Goal: Task Accomplishment & Management: Manage account settings

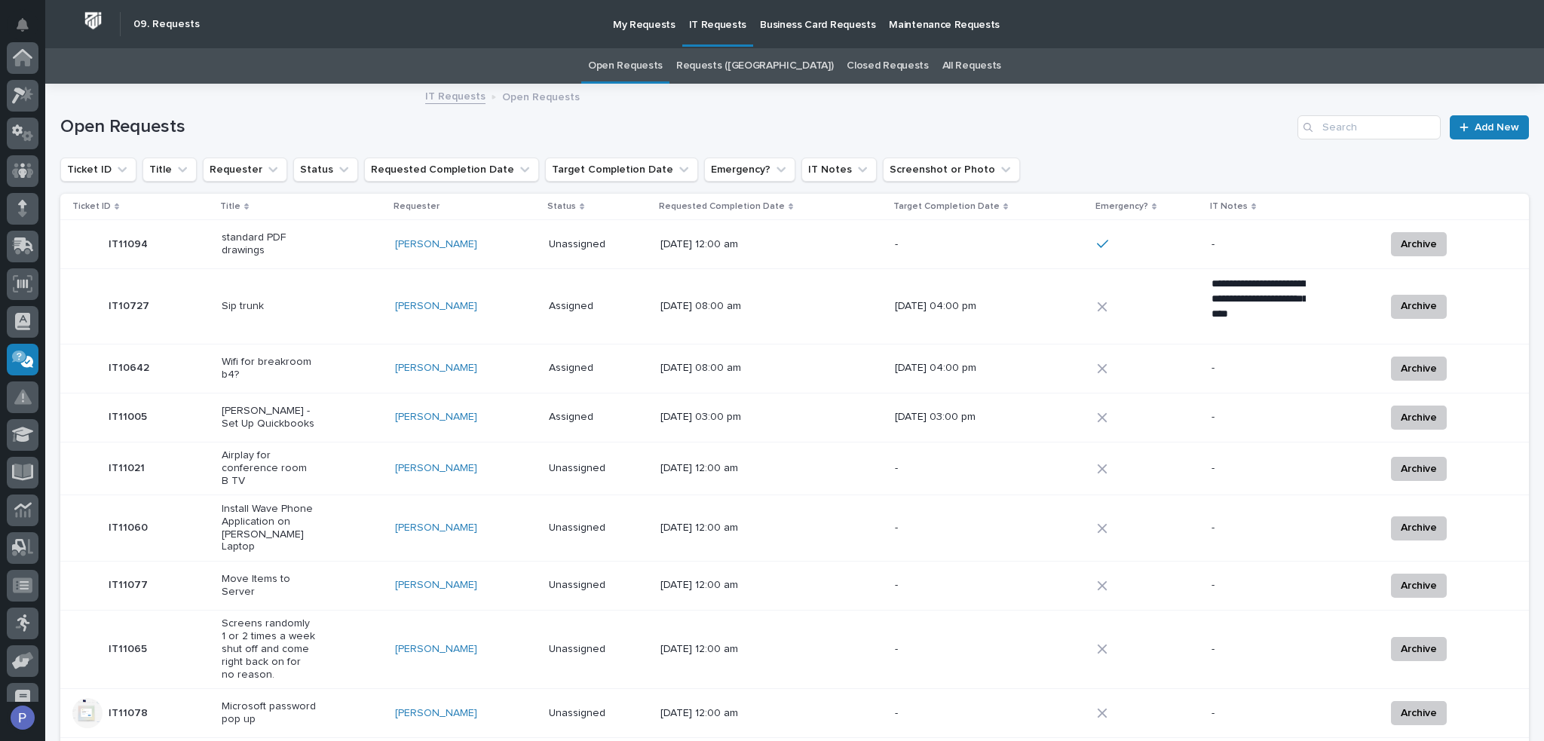
scroll to position [207, 0]
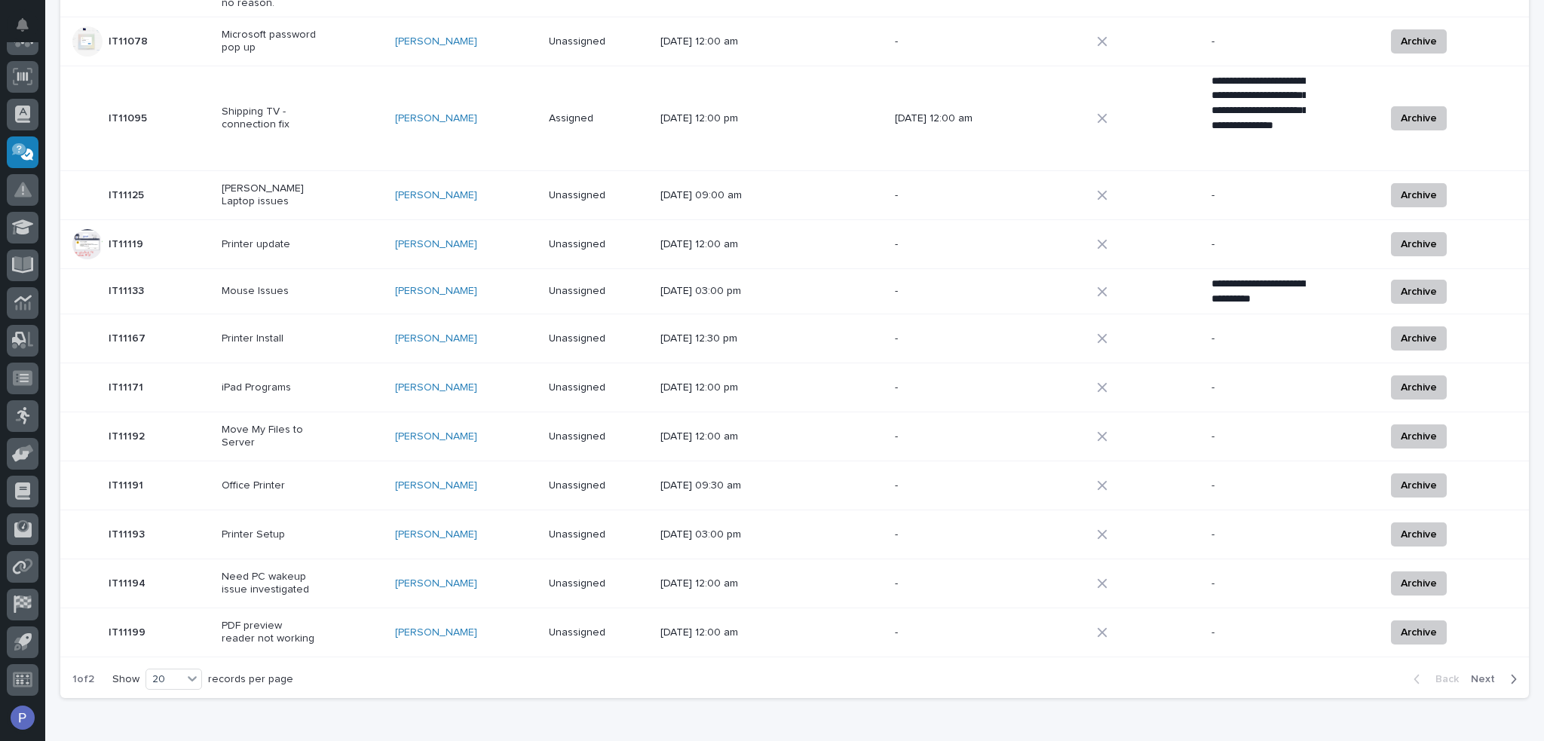
scroll to position [742, 0]
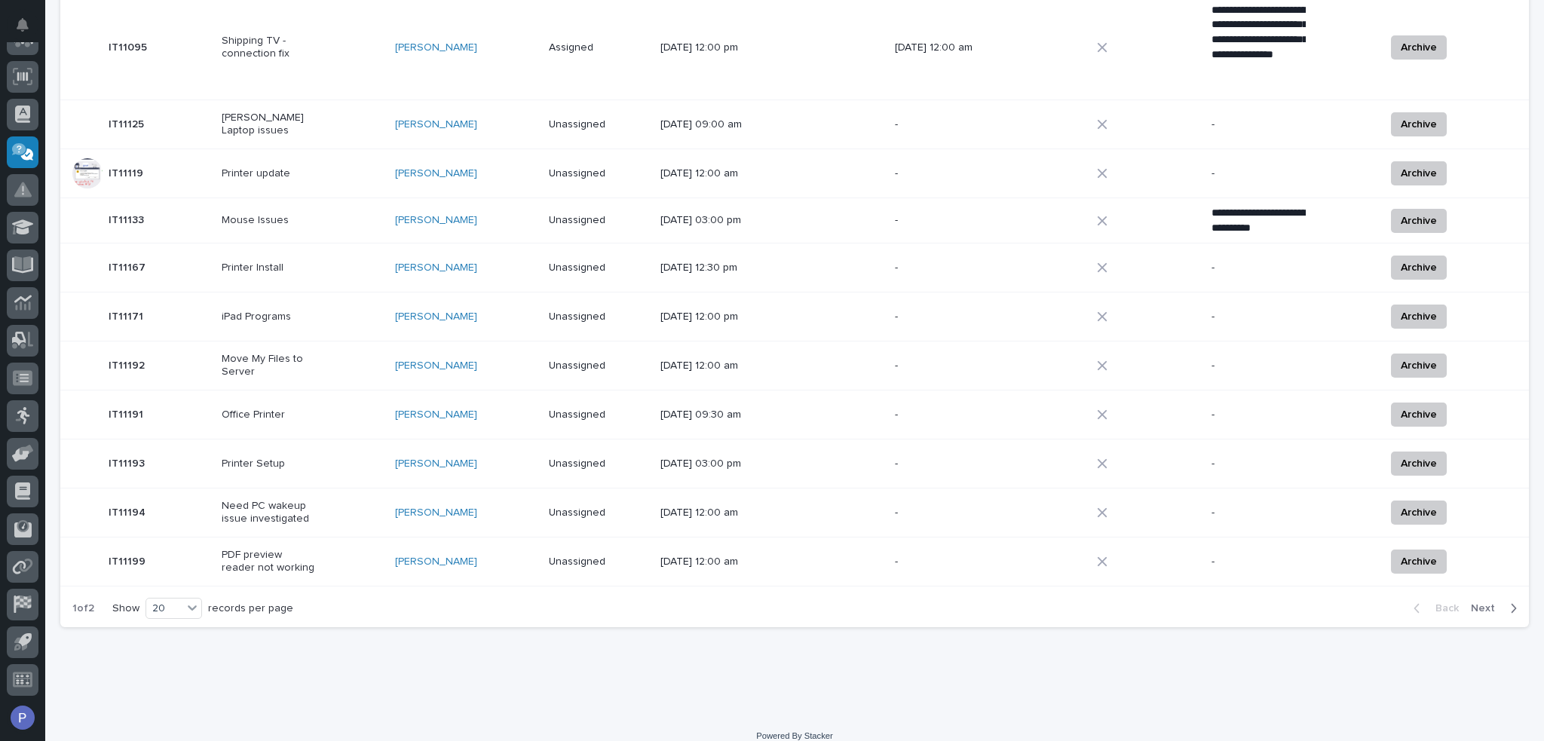
click at [1471, 601] on span "Next" at bounding box center [1486, 608] width 33 height 14
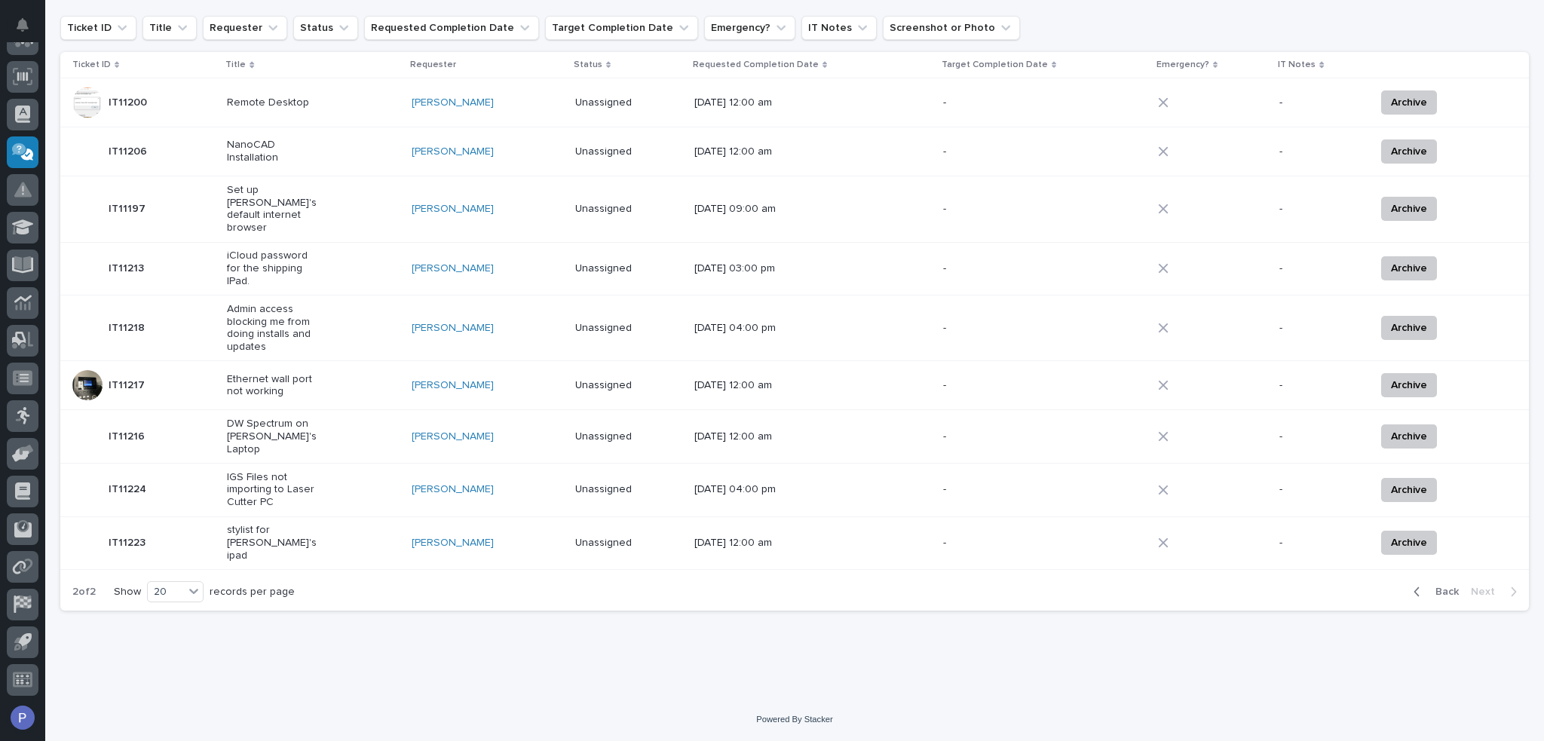
scroll to position [115, 0]
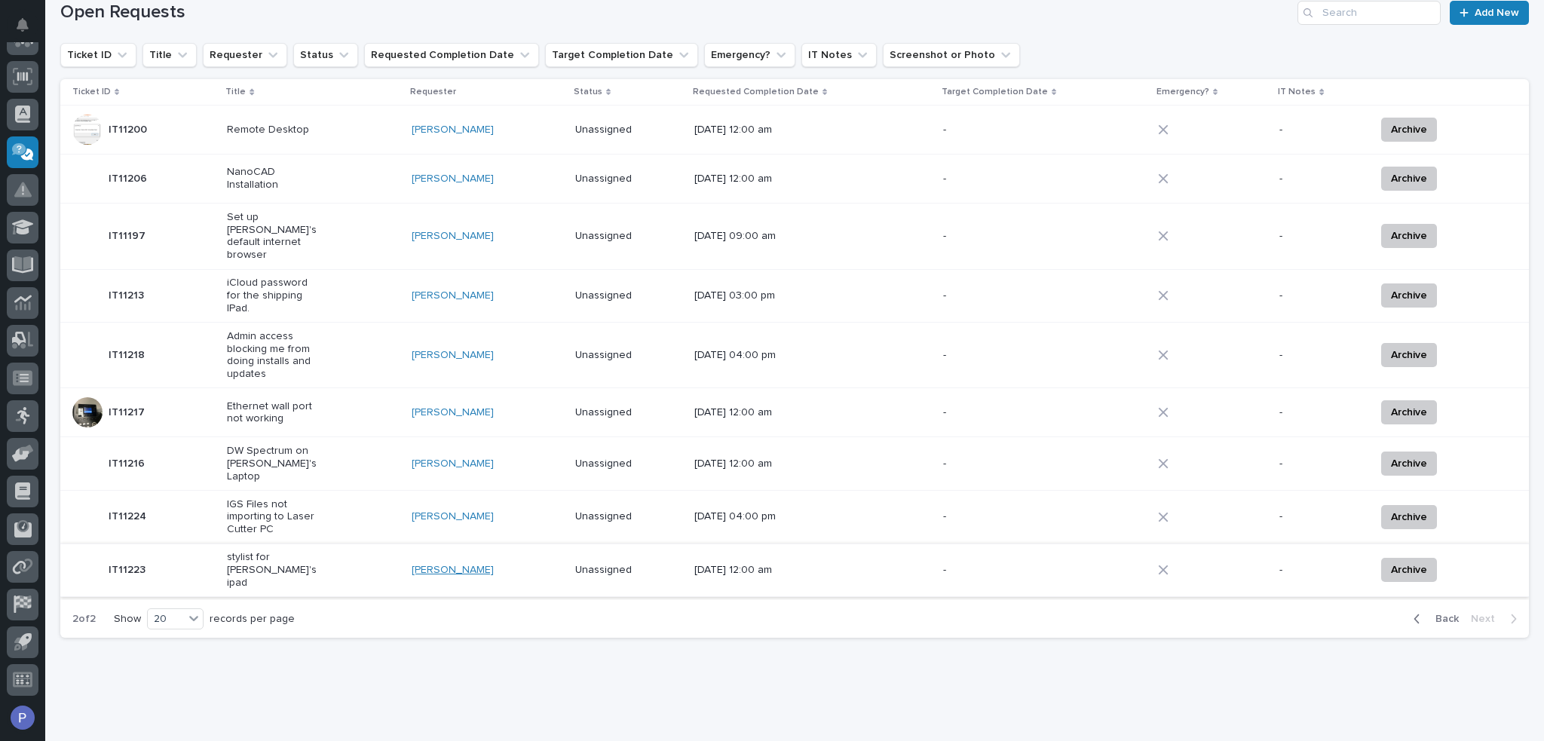
click at [454, 564] on link "[PERSON_NAME]" at bounding box center [453, 570] width 82 height 13
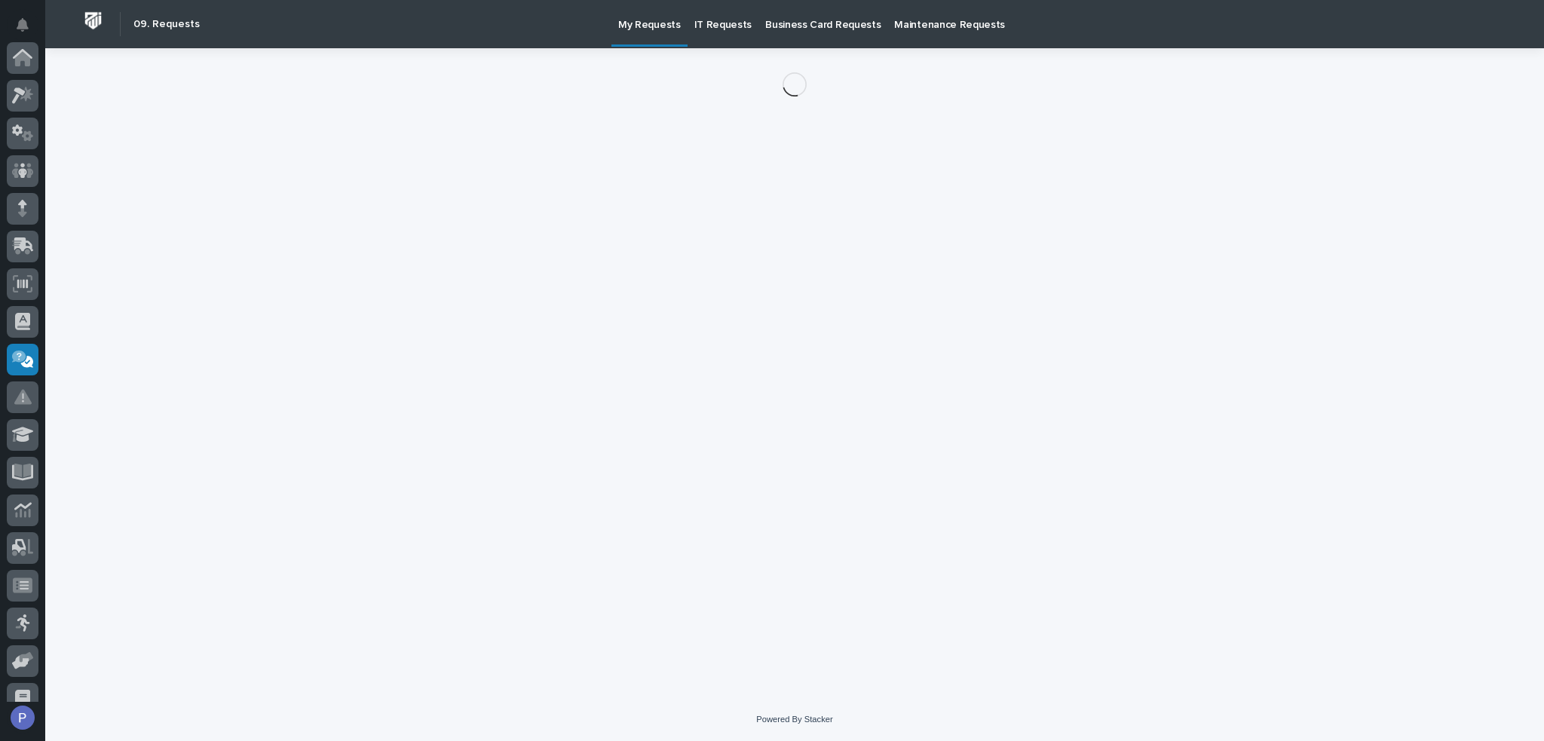
scroll to position [207, 0]
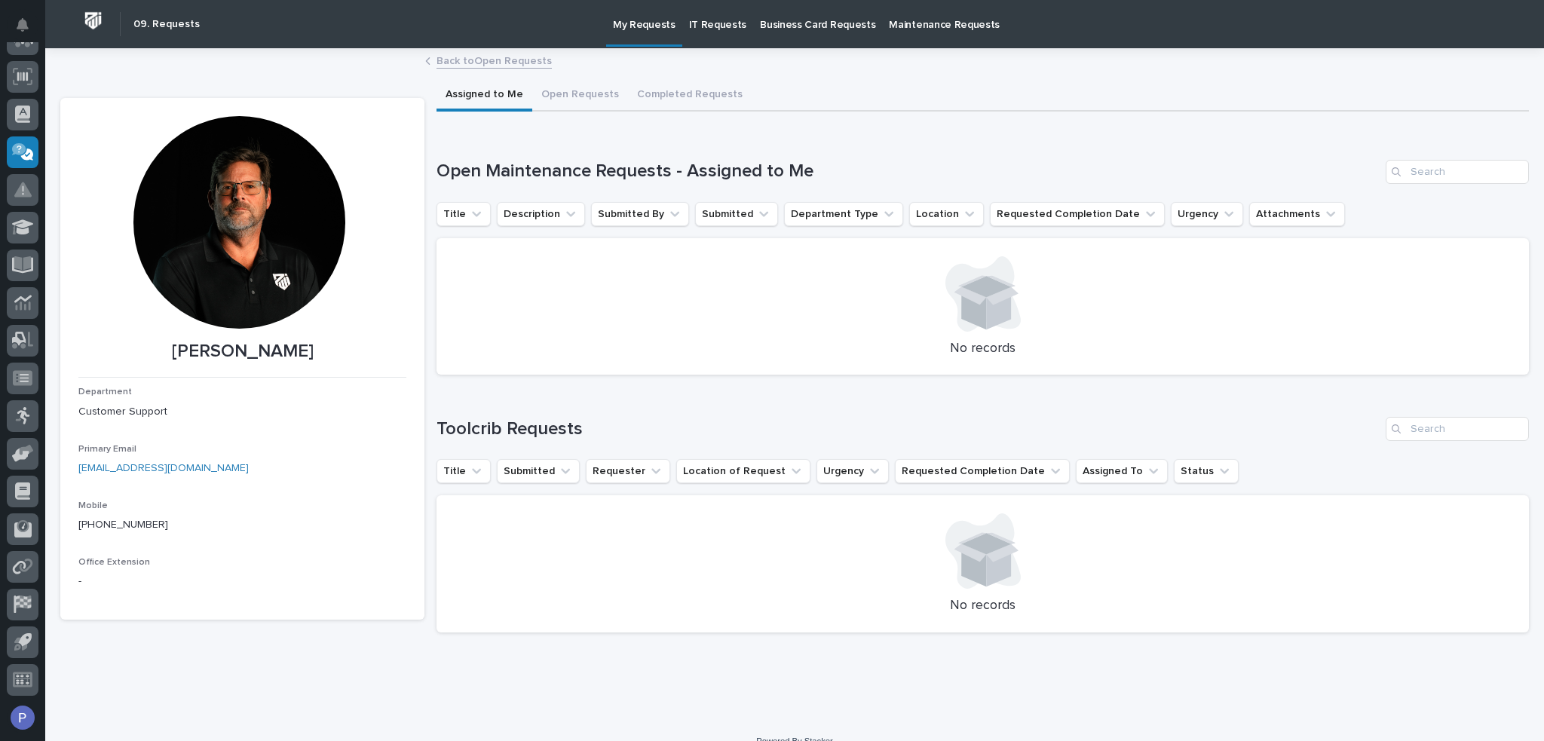
click at [708, 22] on p "IT Requests" at bounding box center [718, 16] width 58 height 32
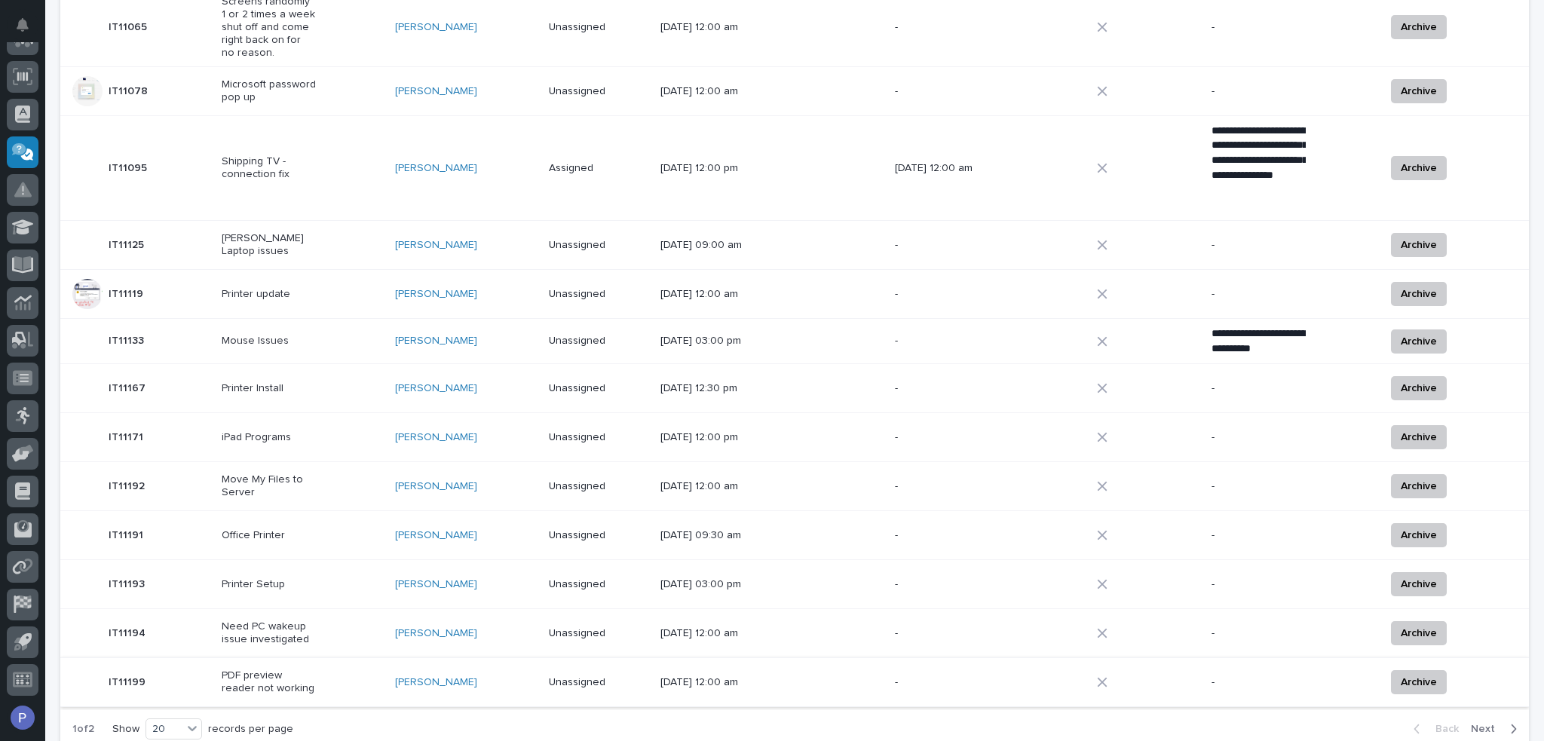
scroll to position [742, 0]
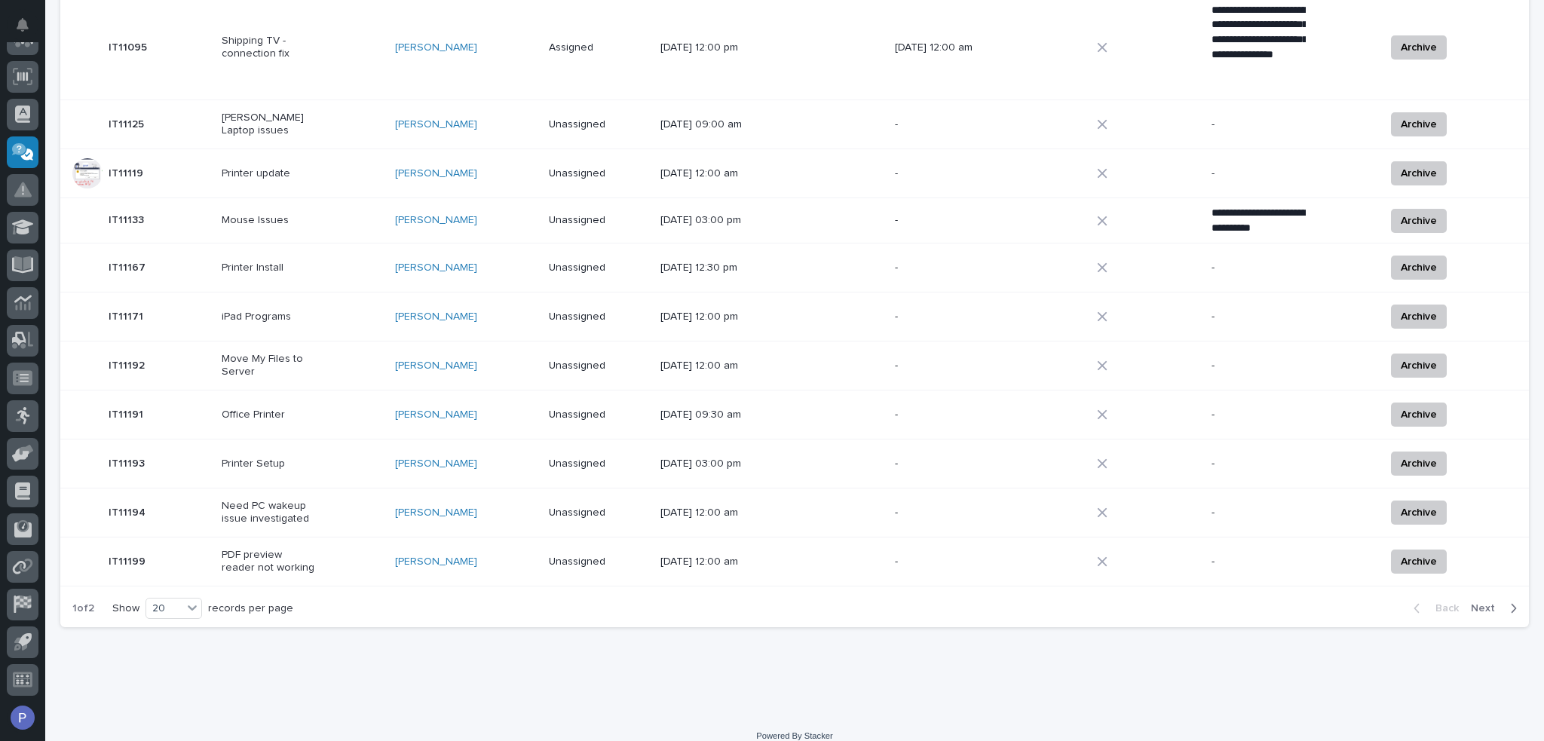
click at [1475, 601] on span "Next" at bounding box center [1486, 608] width 33 height 14
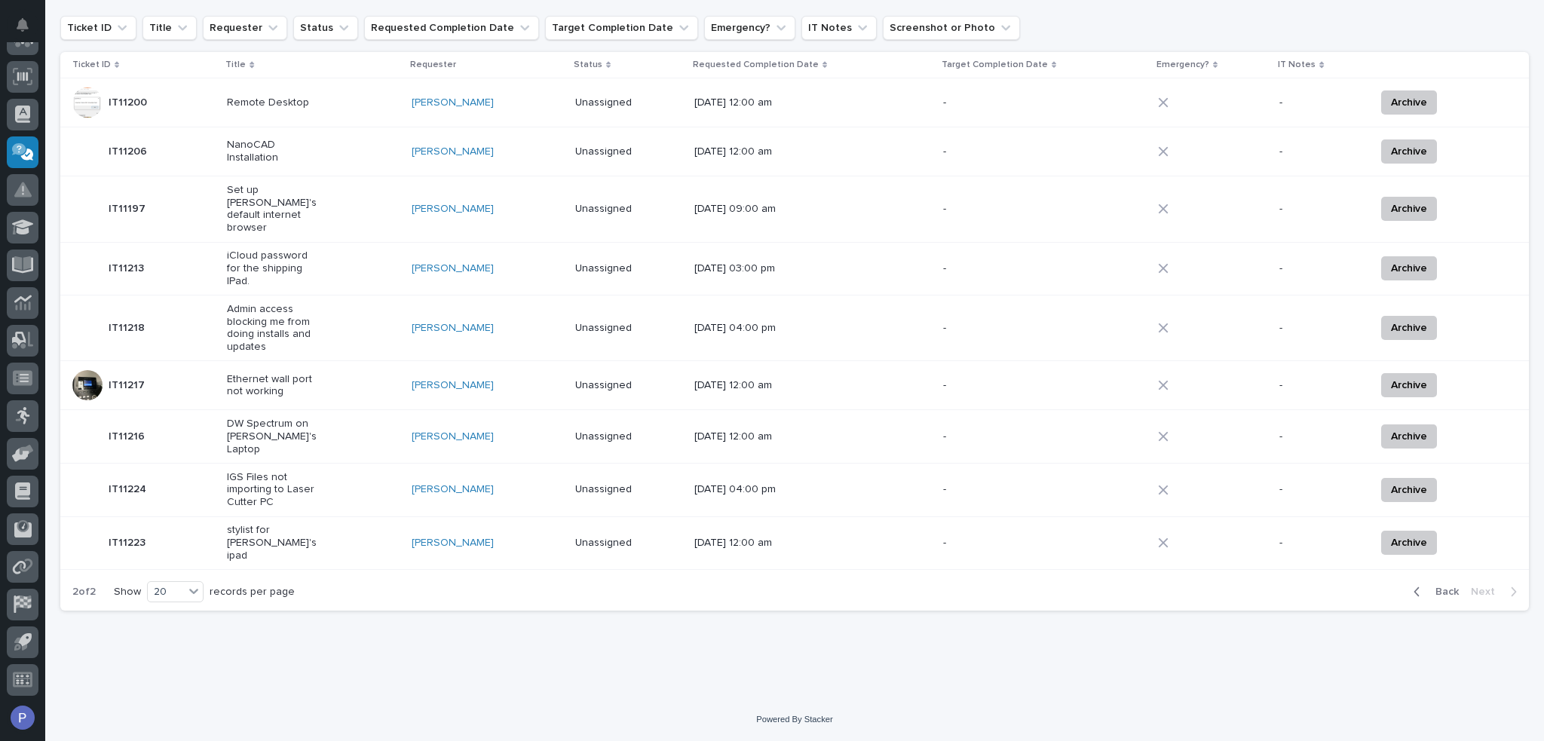
scroll to position [115, 0]
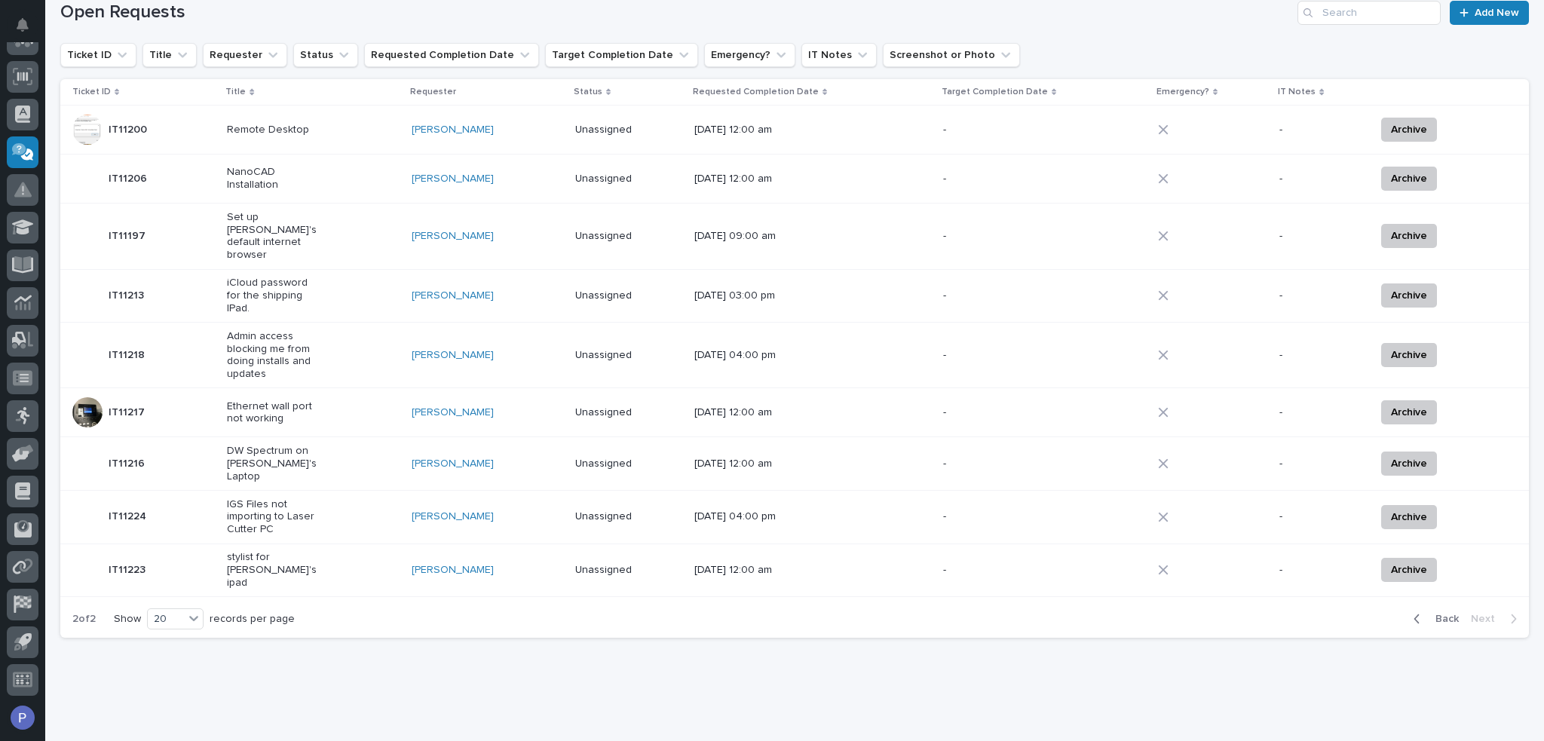
click at [262, 551] on p "stylist for [PERSON_NAME]'s ipad" at bounding box center [274, 570] width 94 height 38
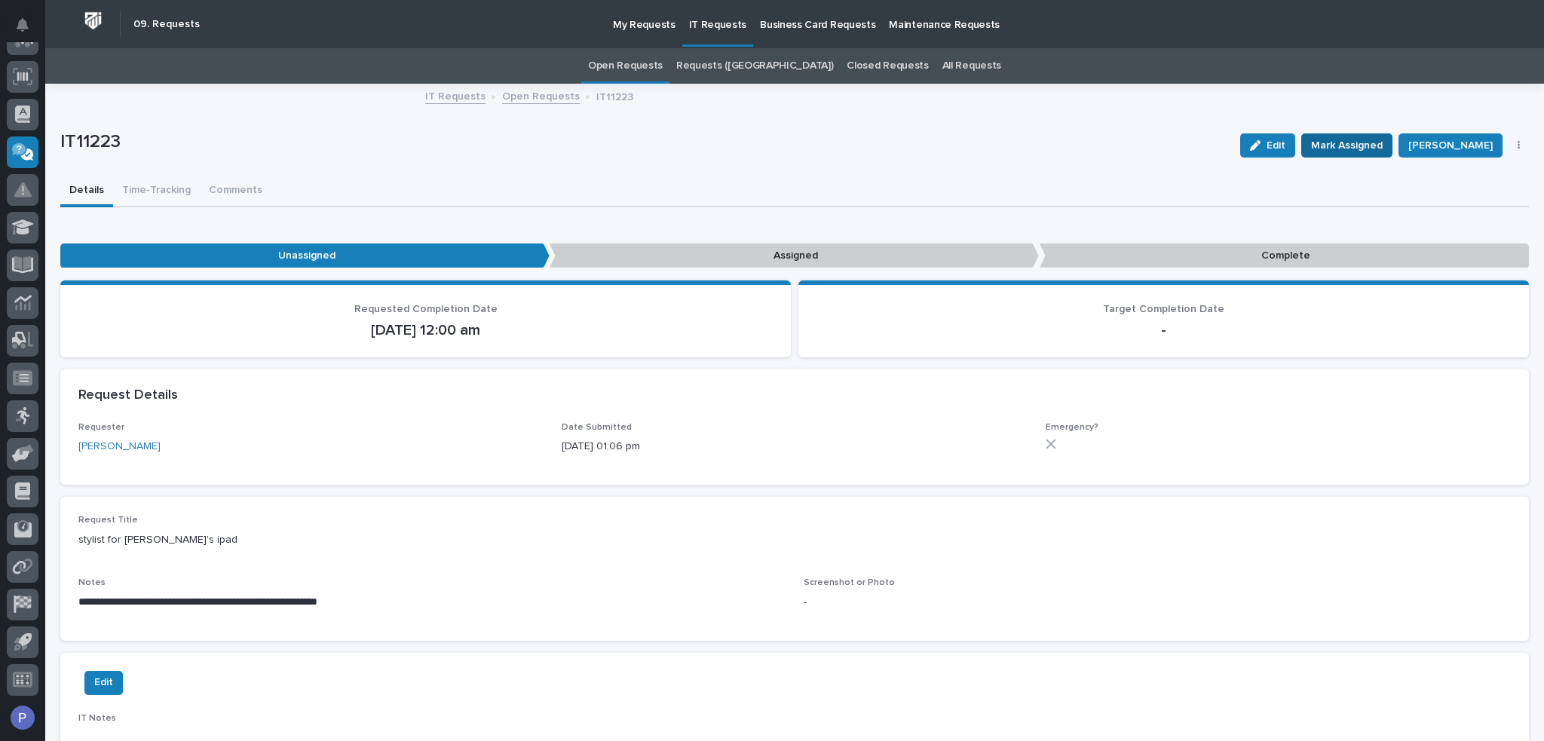
click at [1360, 141] on span "Mark Assigned" at bounding box center [1347, 145] width 72 height 18
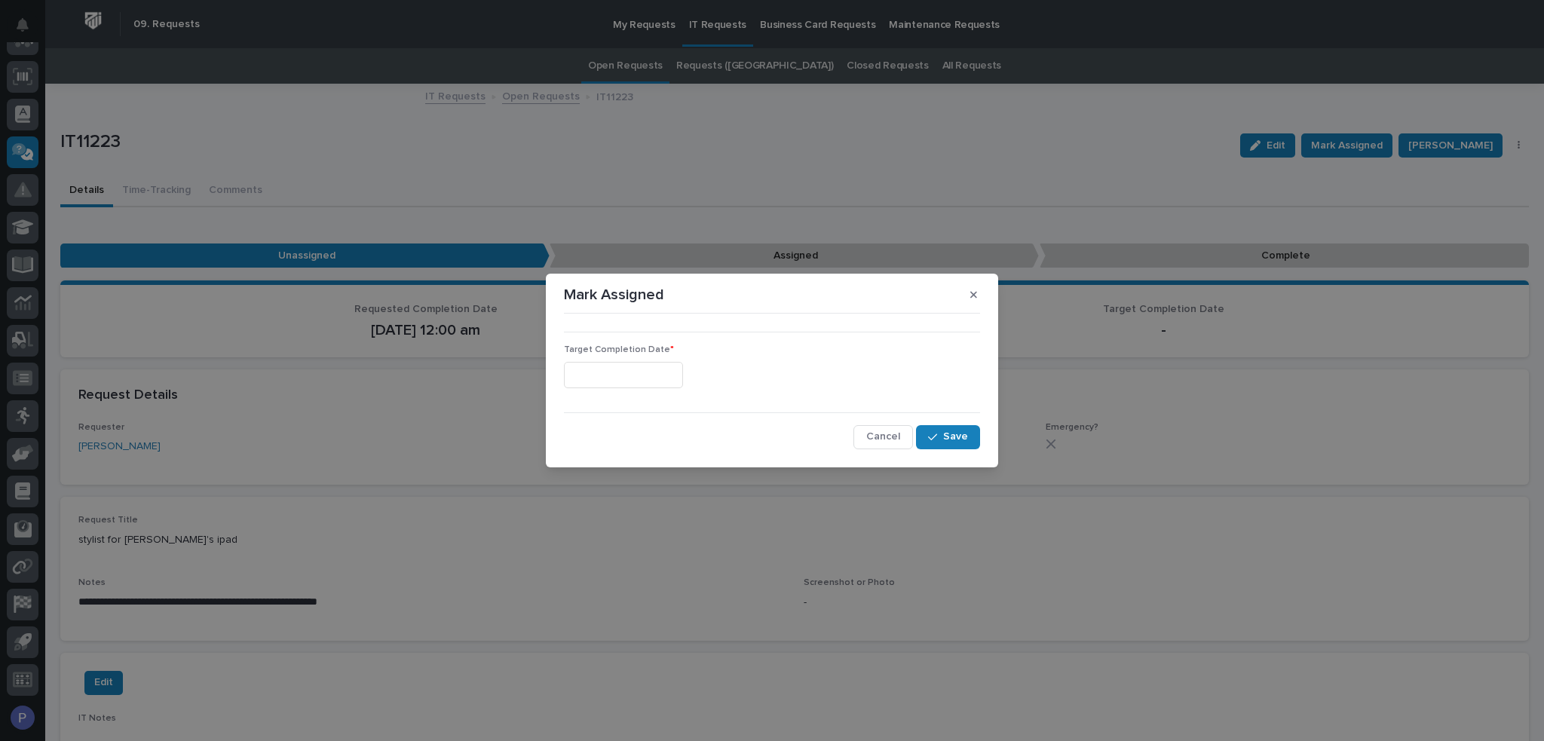
click at [635, 370] on input "text" at bounding box center [623, 375] width 119 height 26
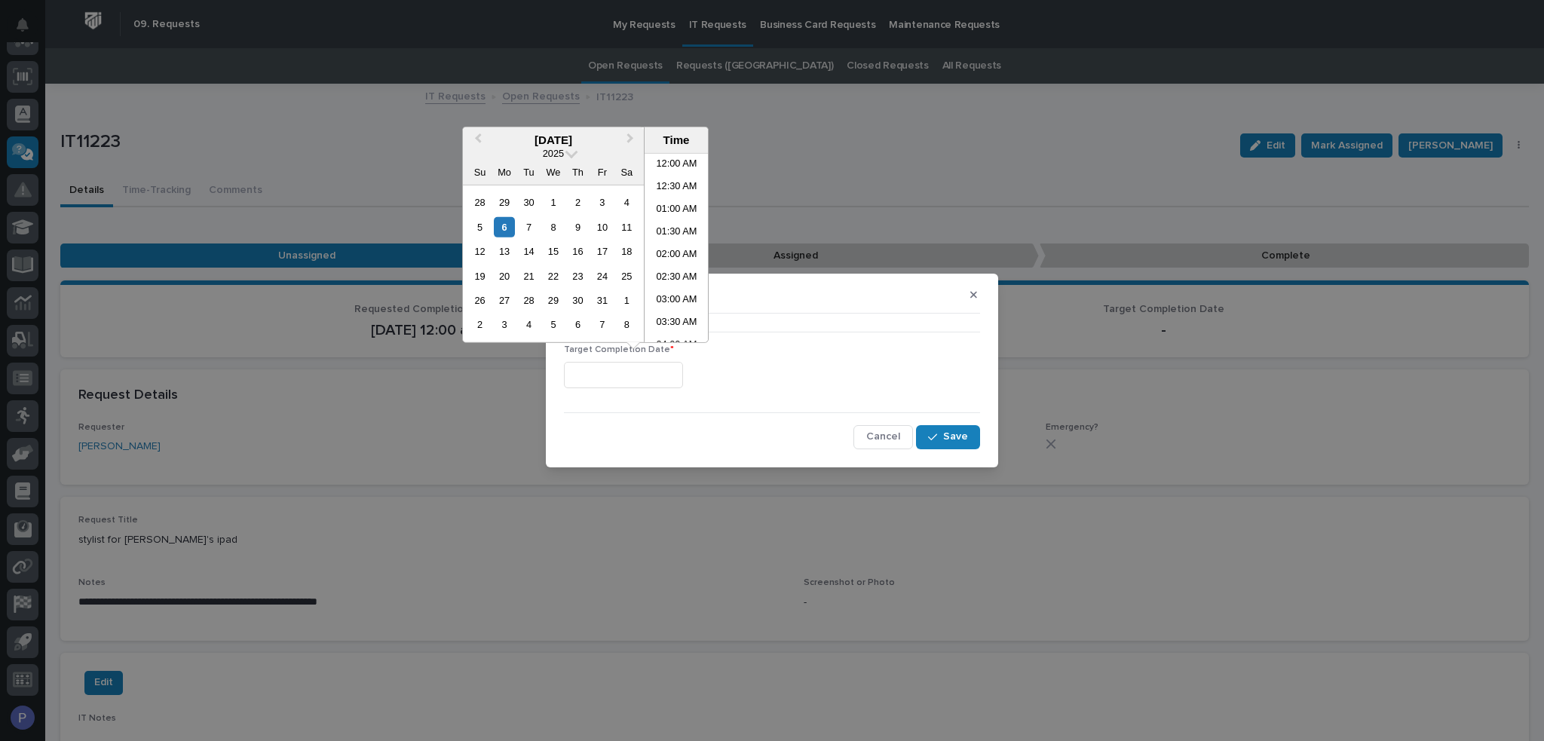
scroll to position [211, 0]
click at [675, 251] on li "06:30 AM" at bounding box center [676, 248] width 64 height 23
type input "**********"
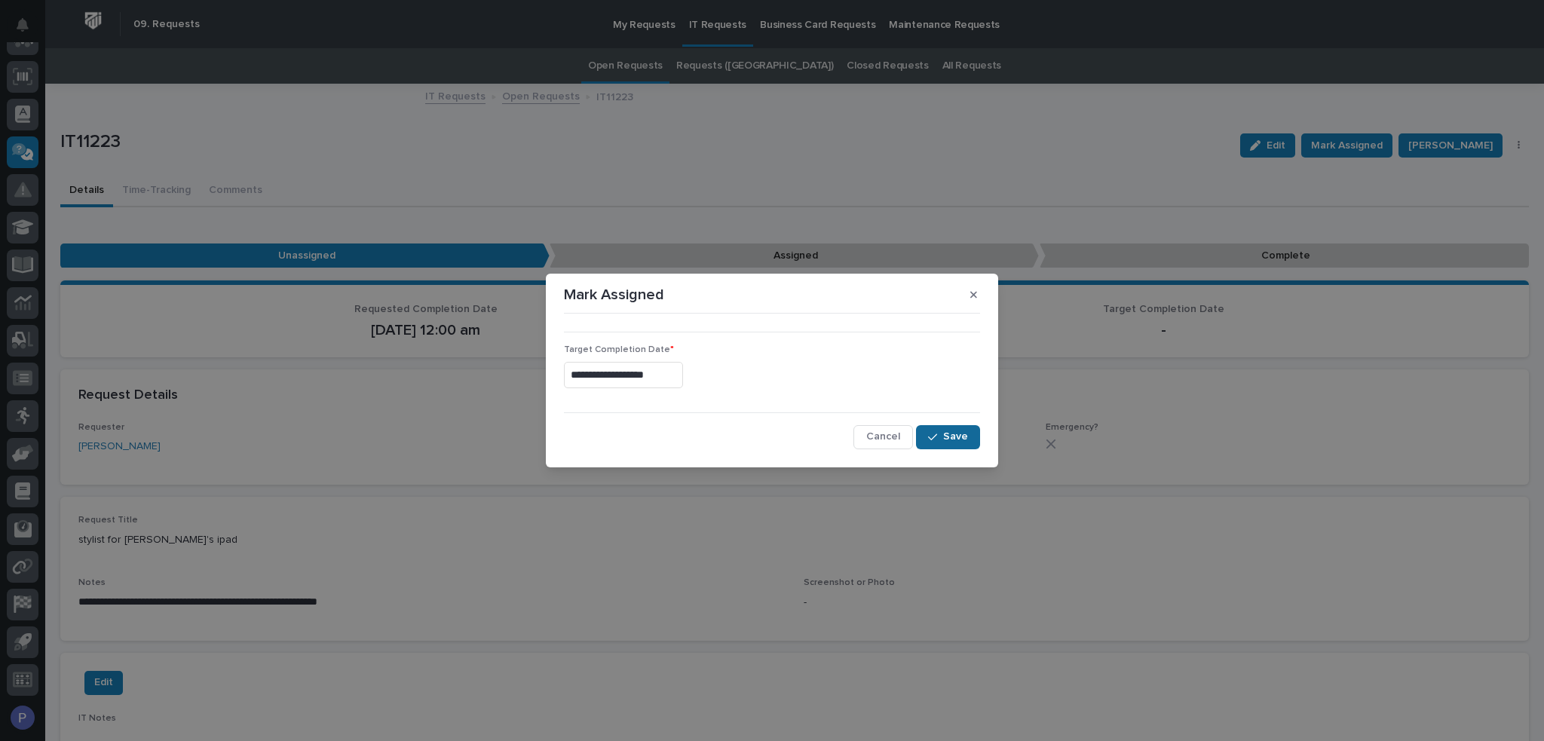
click at [950, 430] on span "Save" at bounding box center [955, 437] width 25 height 14
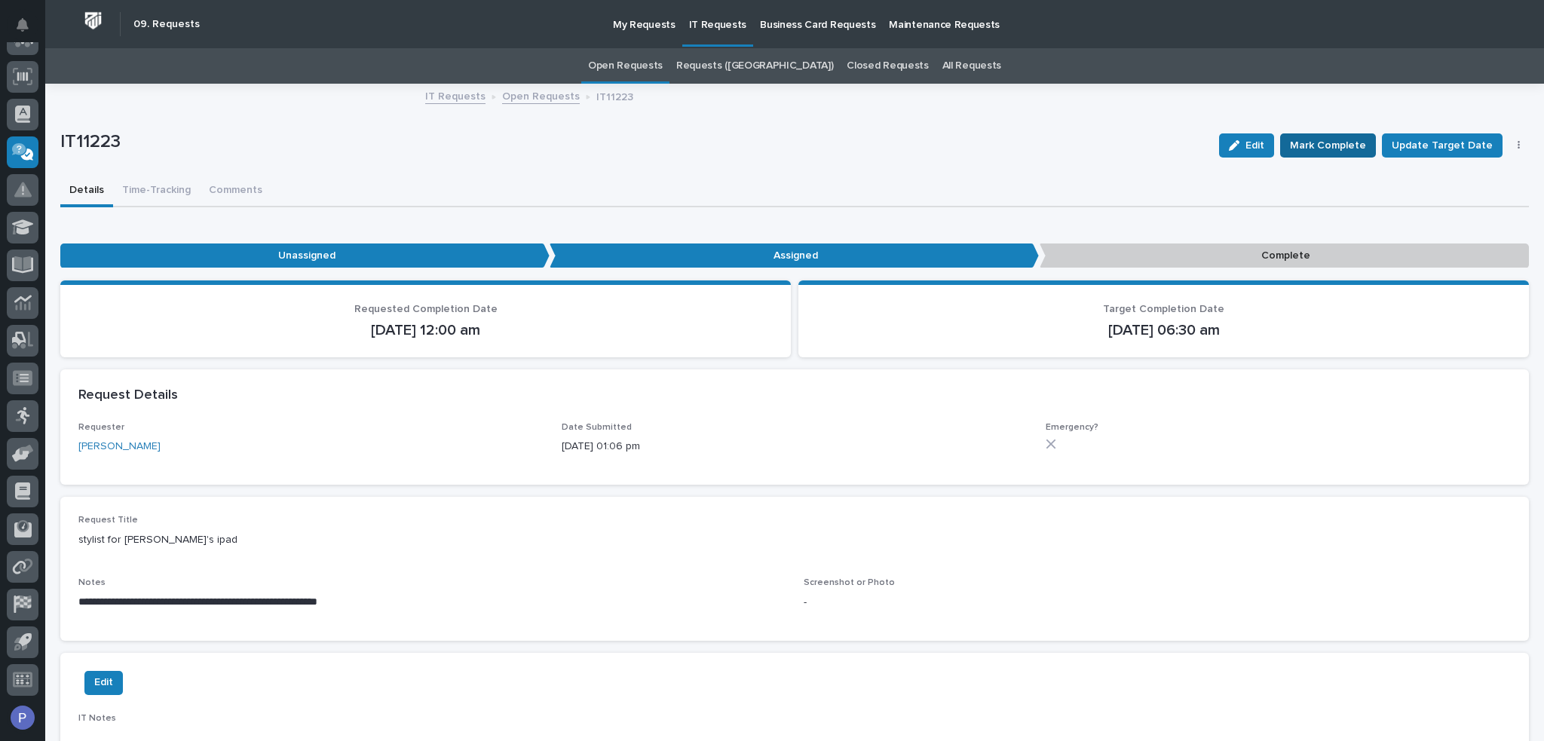
click at [1323, 142] on span "Mark Complete" at bounding box center [1328, 145] width 76 height 18
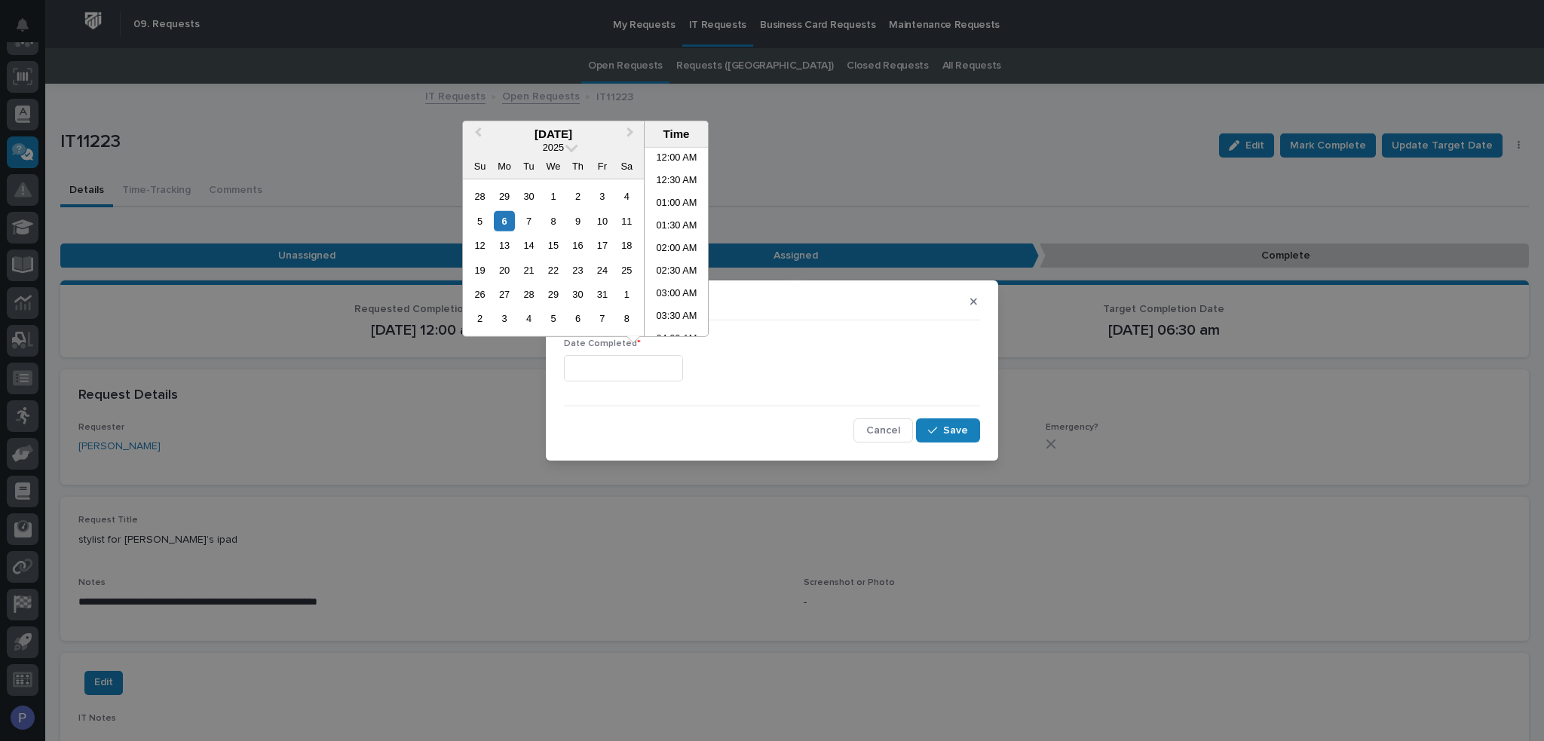
click at [671, 369] on input "text" at bounding box center [623, 368] width 119 height 26
click at [675, 239] on li "06:30 AM" at bounding box center [676, 242] width 64 height 23
type input "**********"
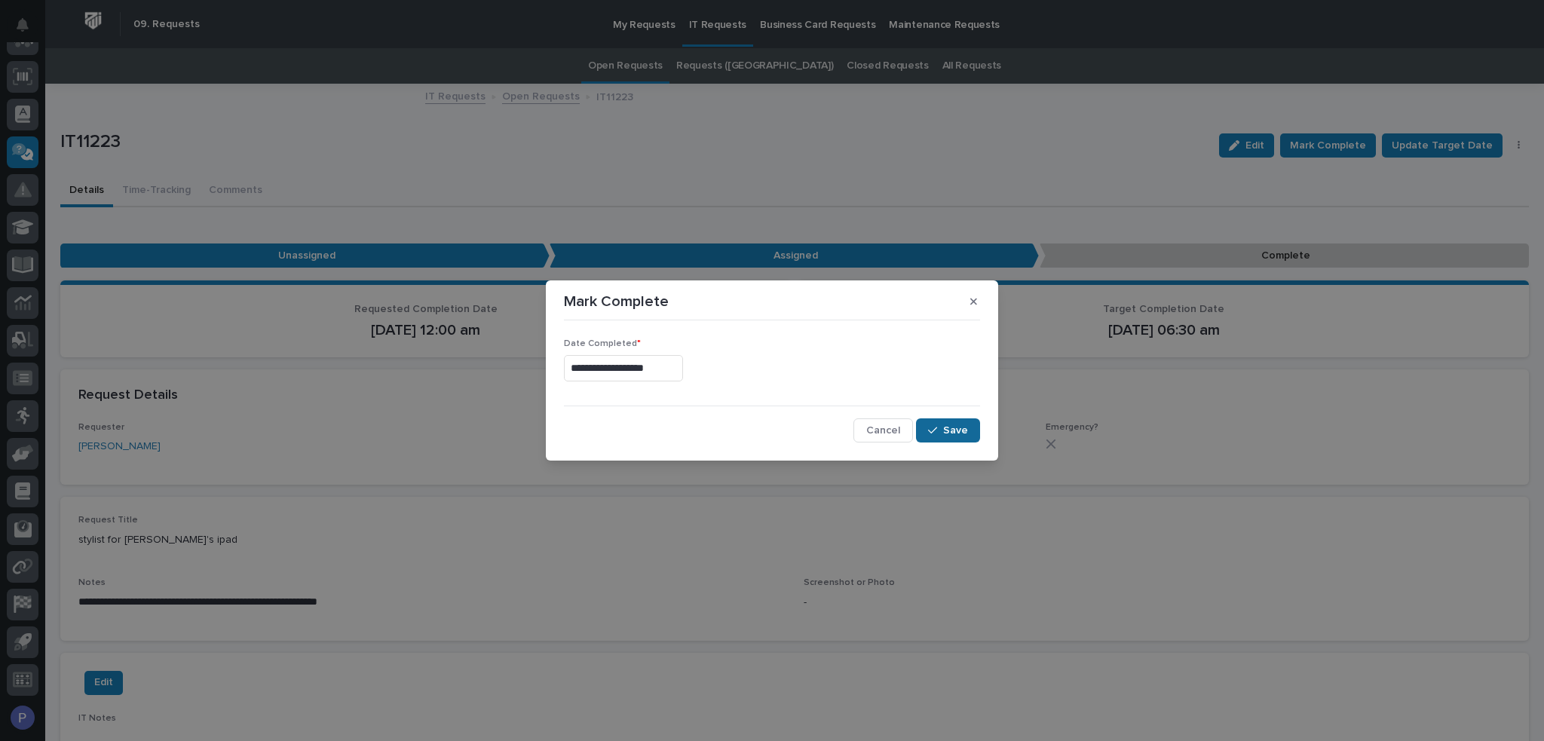
click at [953, 436] on span "Save" at bounding box center [955, 431] width 25 height 14
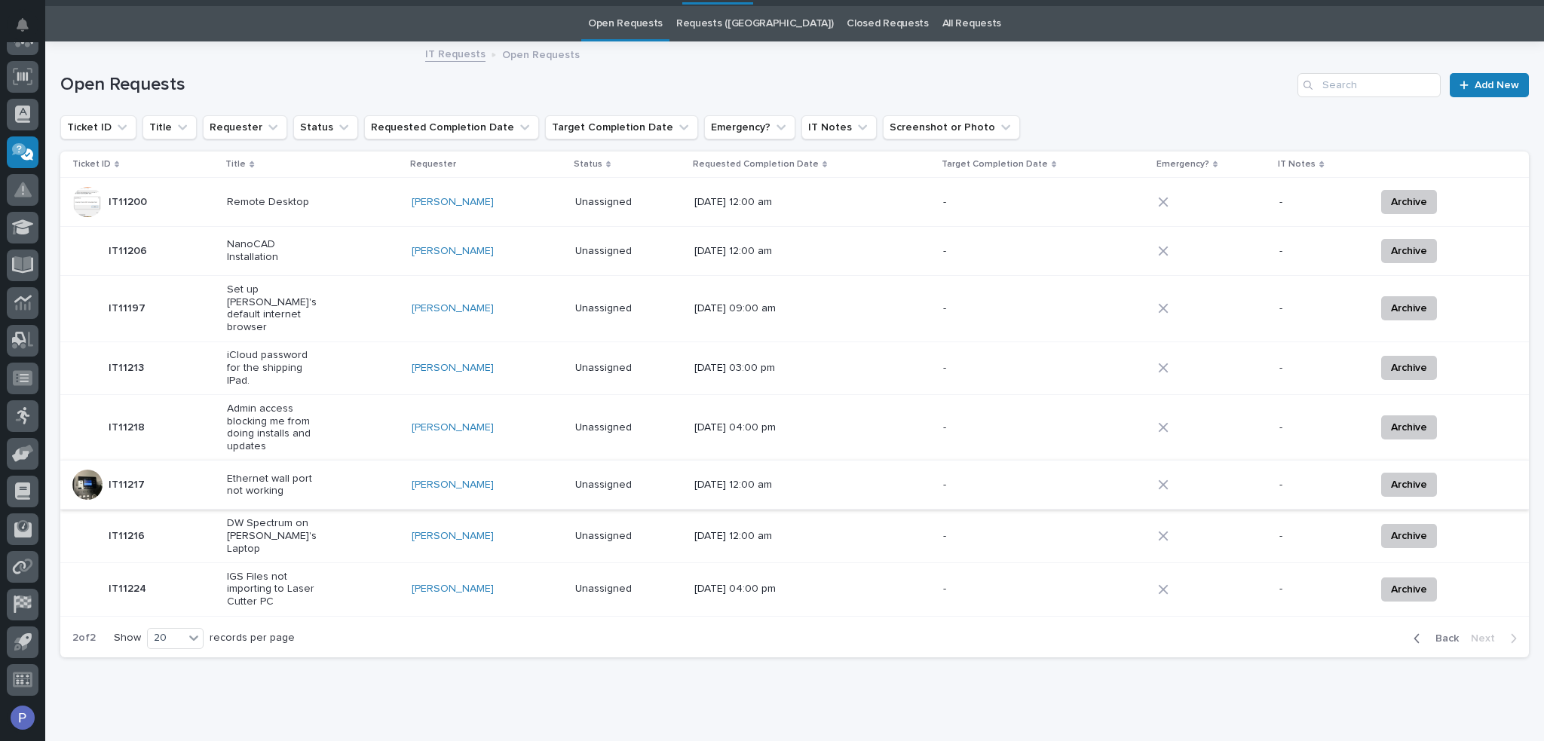
scroll to position [66, 0]
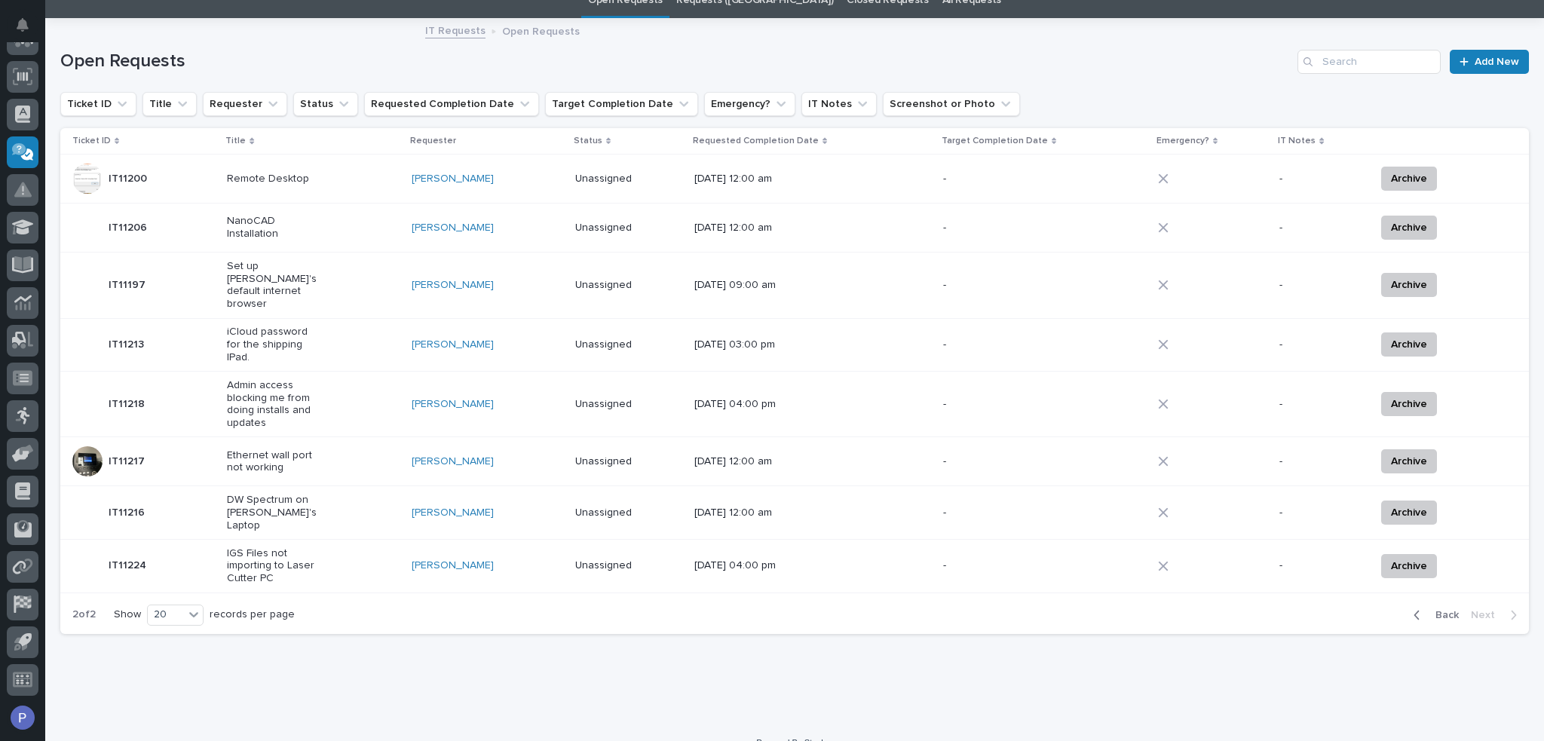
click at [285, 547] on p "IGS Files not importing to Laser Cutter PC" at bounding box center [274, 566] width 94 height 38
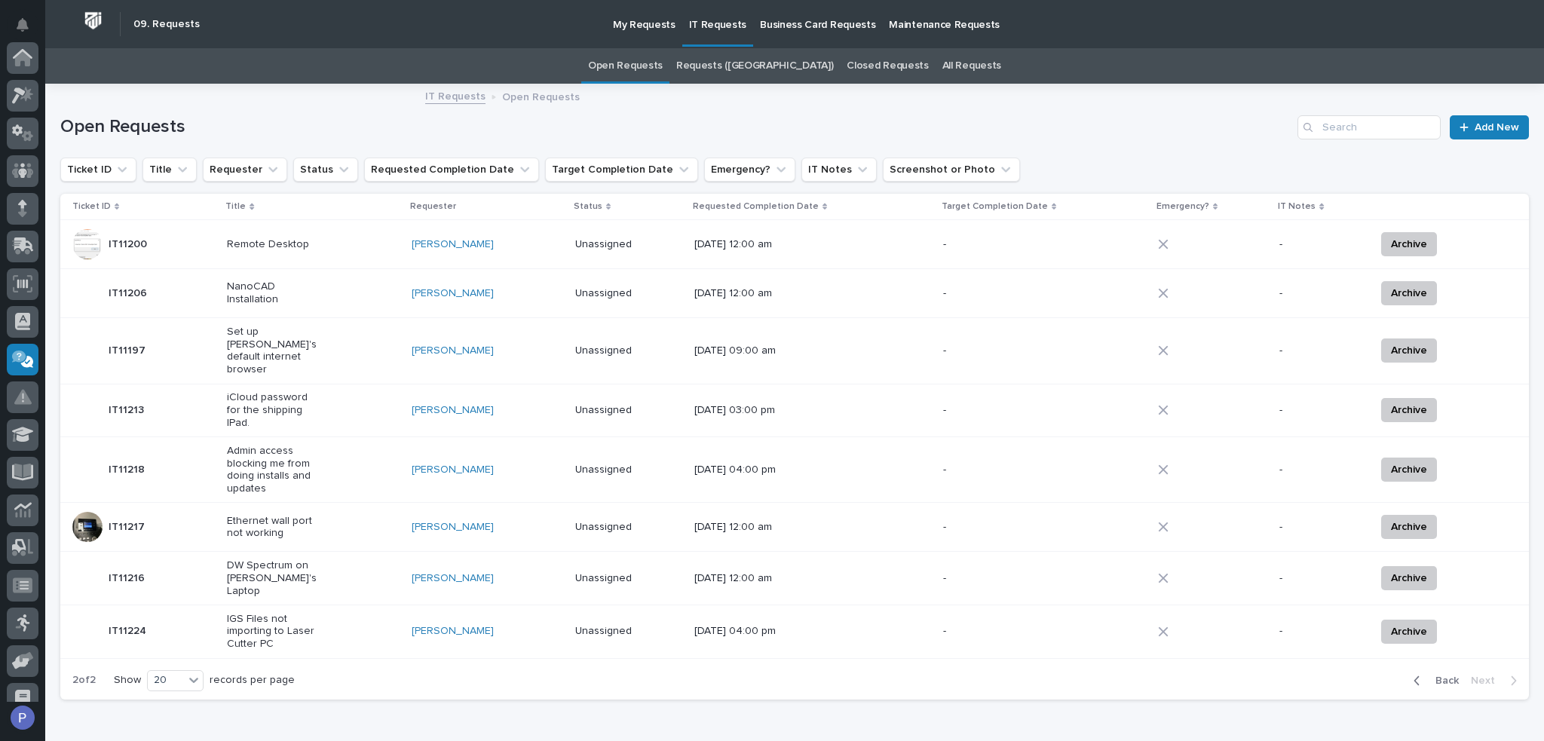
scroll to position [207, 0]
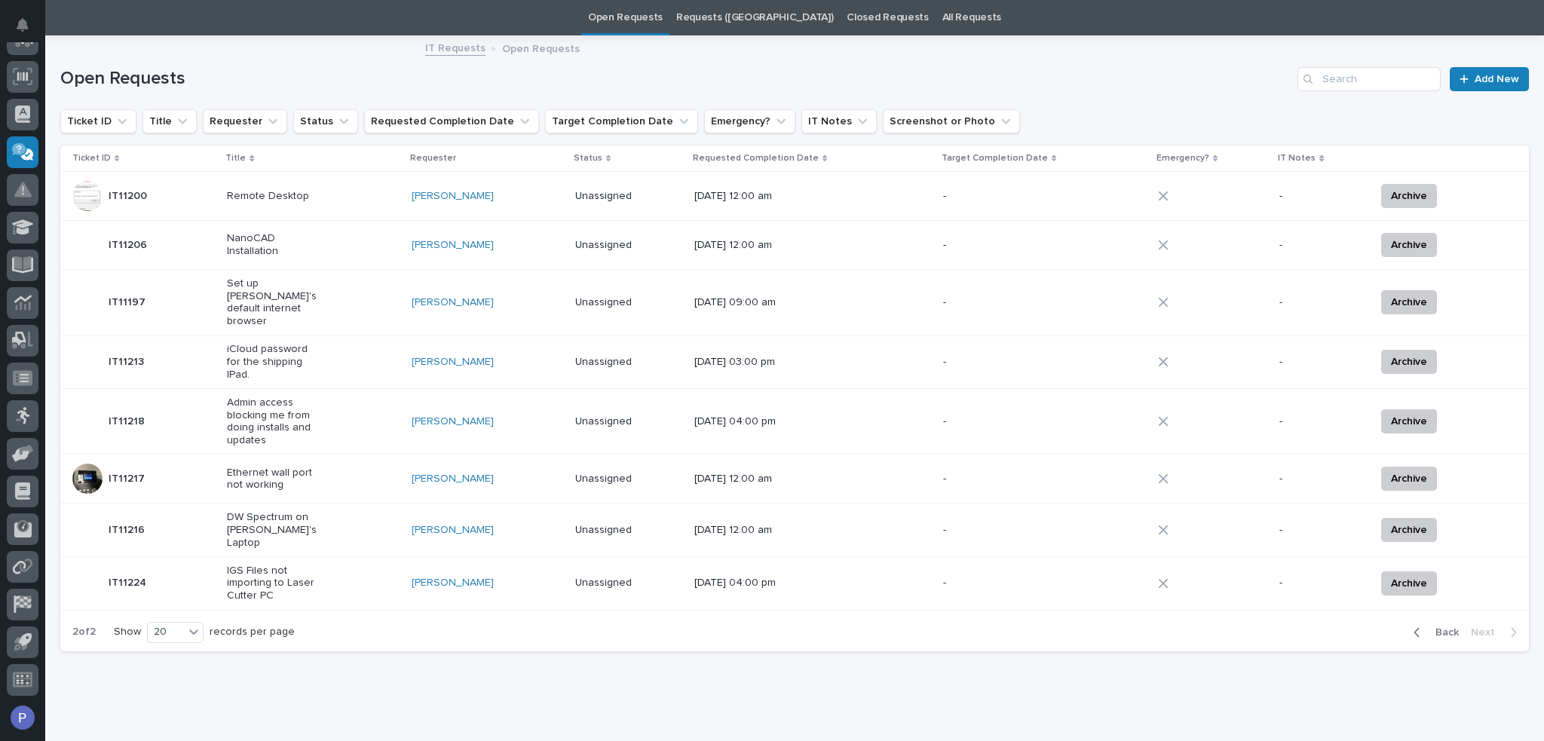
click at [271, 565] on p "IGS Files not importing to Laser Cutter PC" at bounding box center [274, 584] width 94 height 38
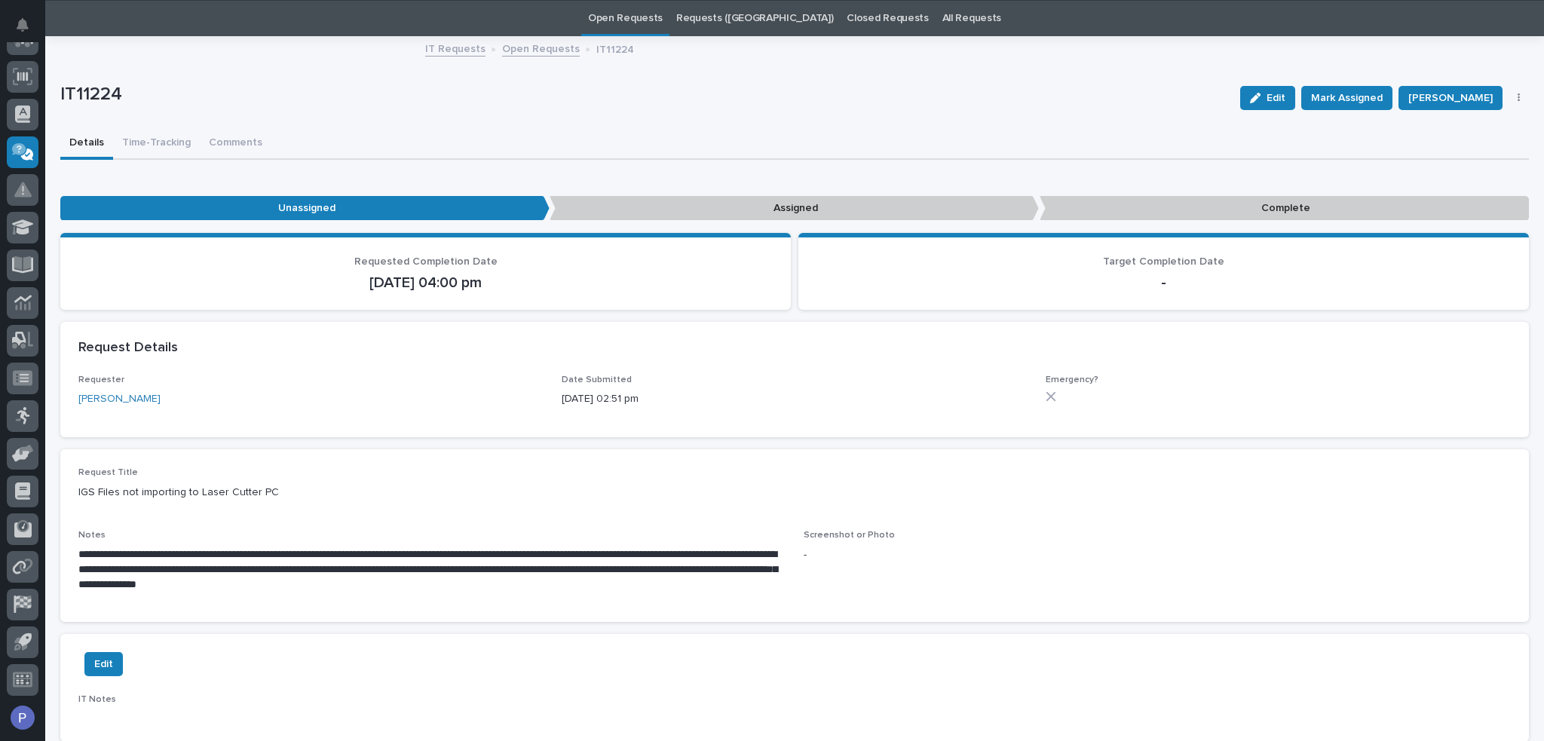
scroll to position [48, 0]
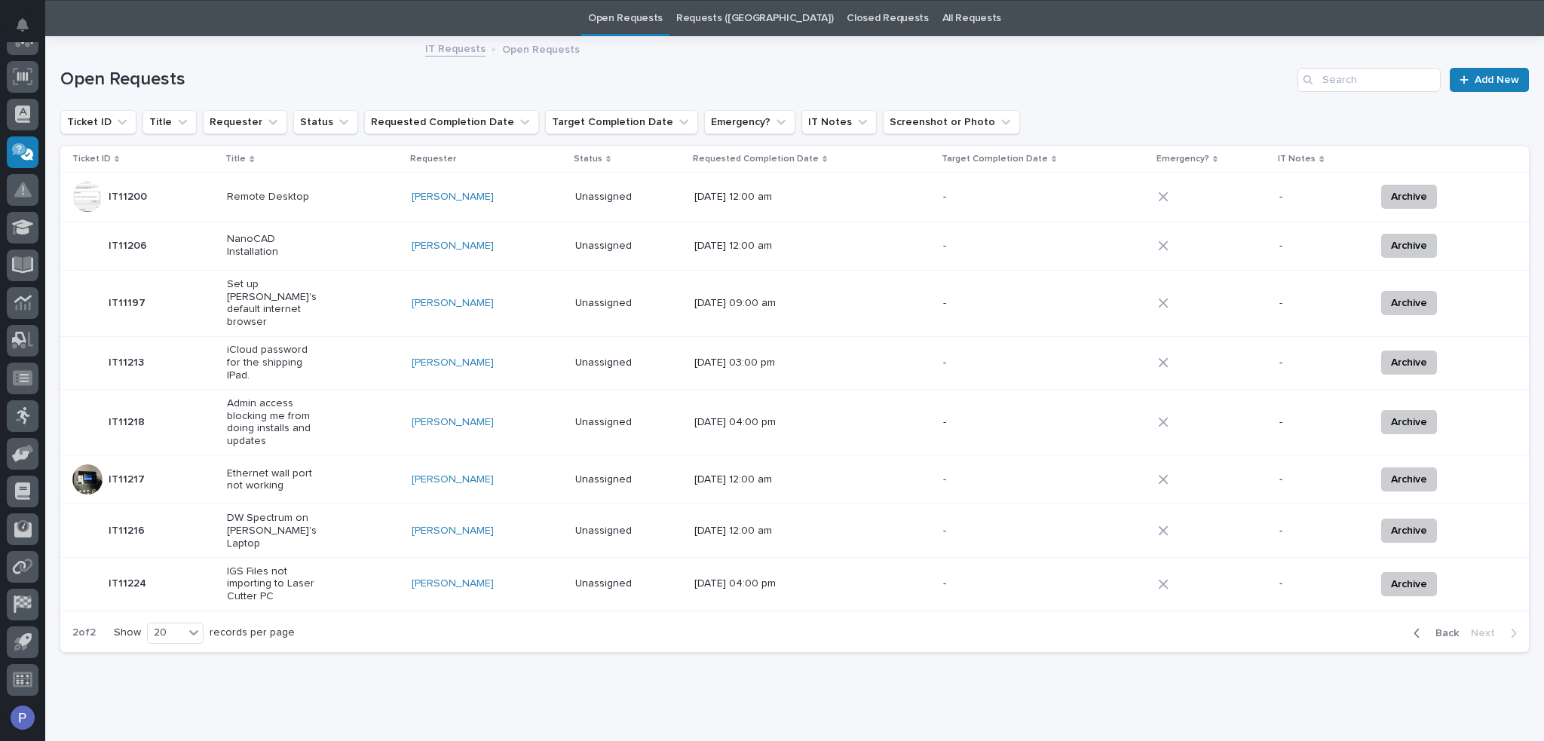
scroll to position [48, 0]
